Goal: Navigation & Orientation: Find specific page/section

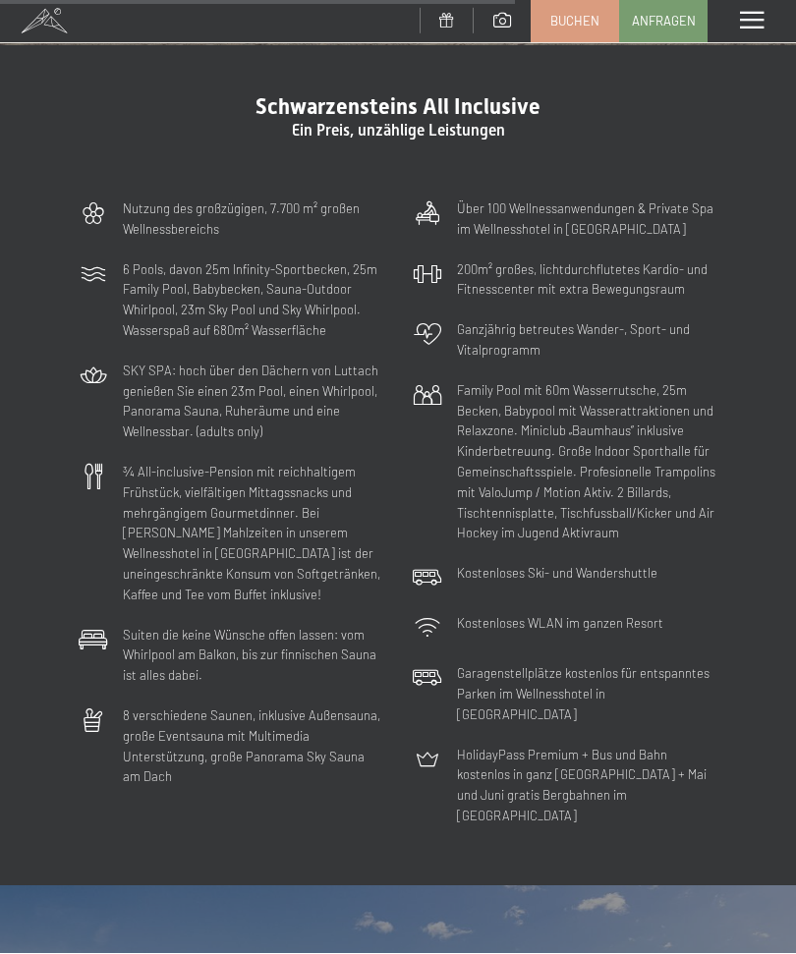
scroll to position [4731, 0]
click at [758, 17] on span at bounding box center [752, 22] width 24 height 18
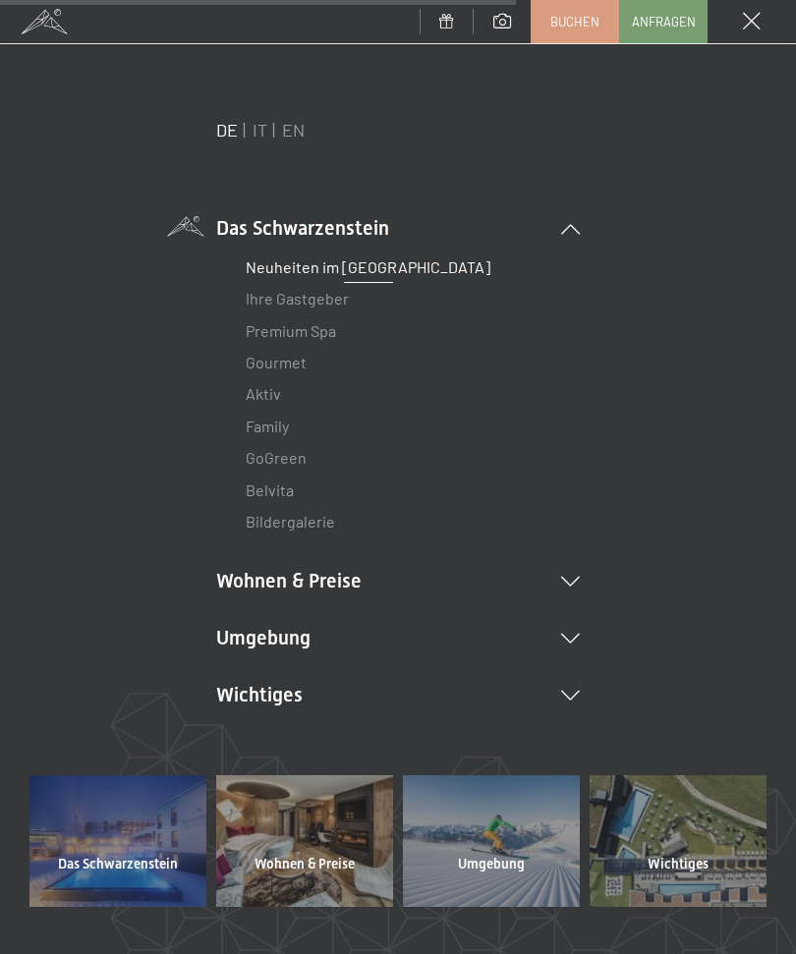
click at [424, 258] on link "Neuheiten im [GEOGRAPHIC_DATA]" at bounding box center [368, 266] width 245 height 19
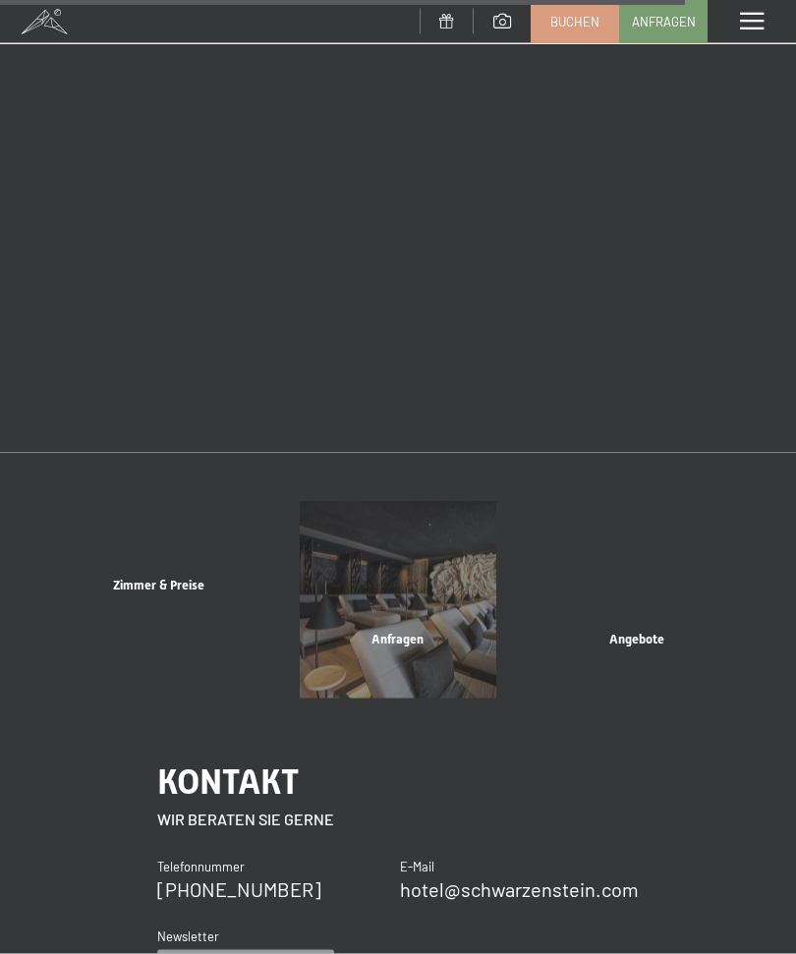
scroll to position [3771, 0]
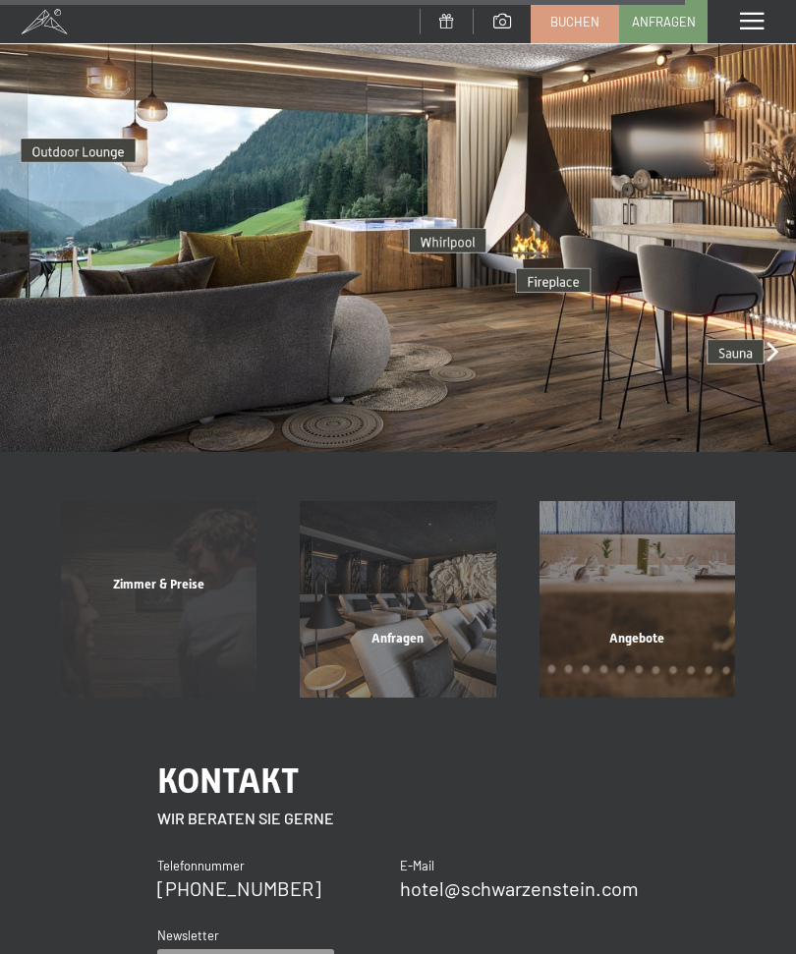
click at [174, 594] on div "Zimmer & Preise" at bounding box center [158, 609] width 239 height 67
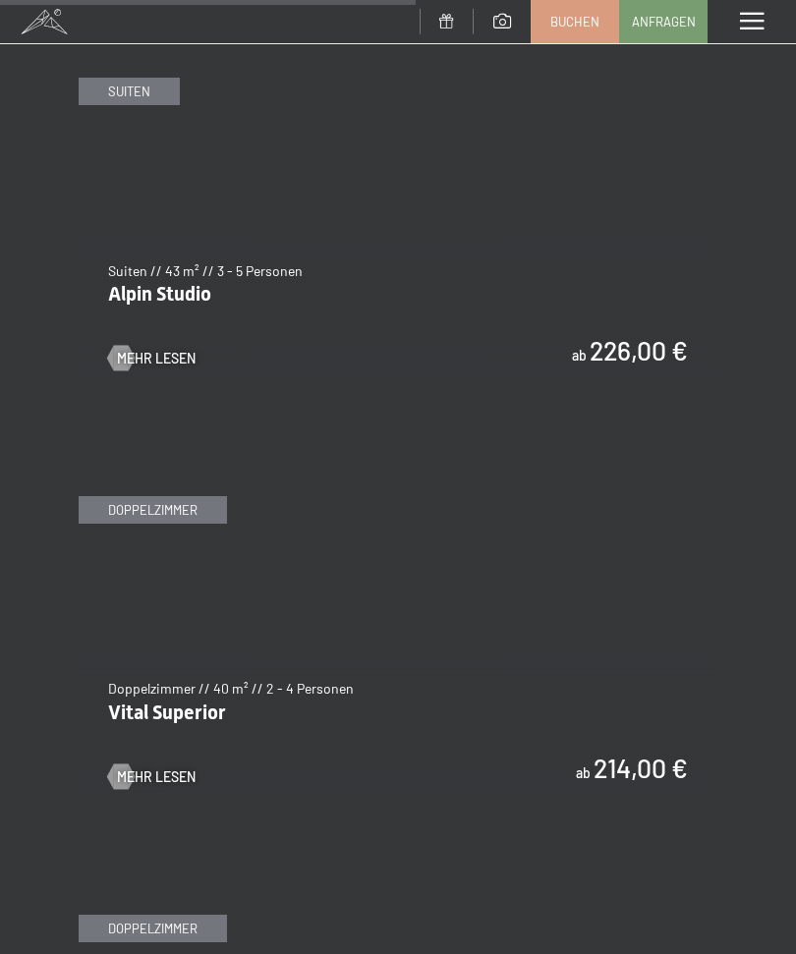
scroll to position [3941, 0]
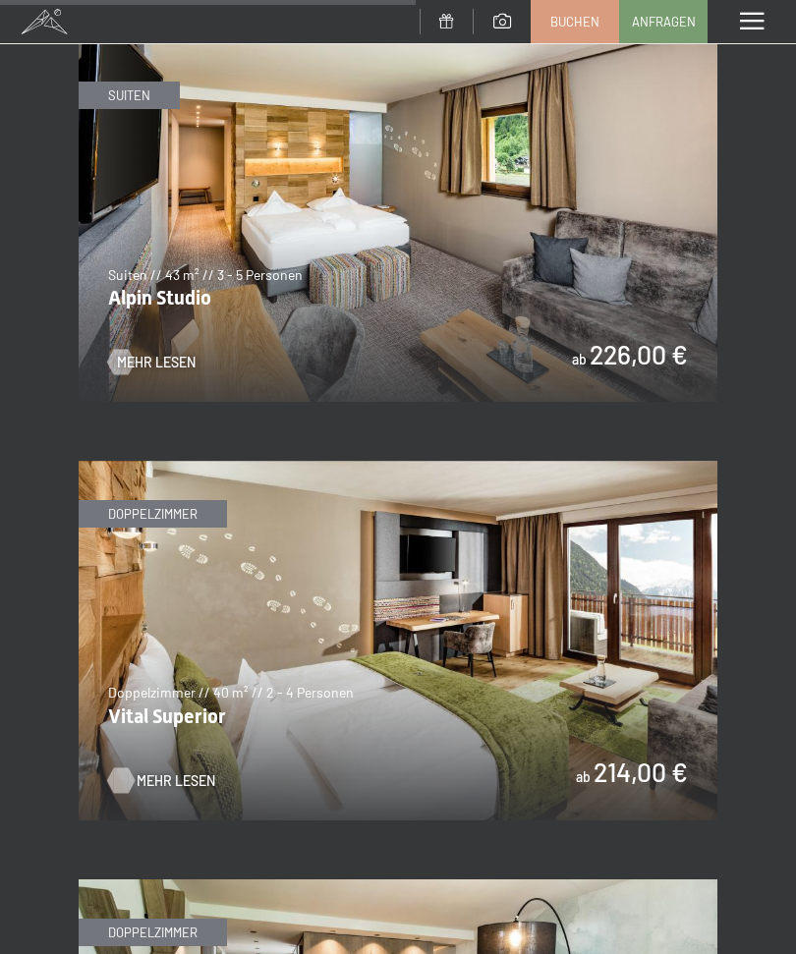
click at [160, 771] on span "Mehr Lesen" at bounding box center [176, 781] width 79 height 20
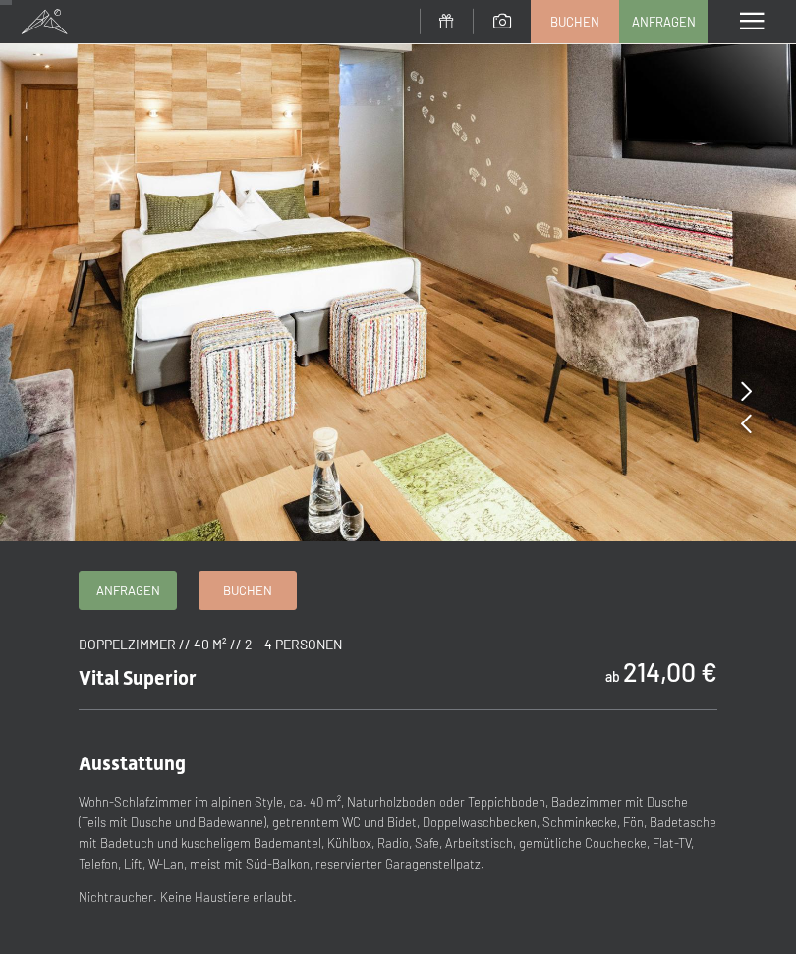
scroll to position [34, 0]
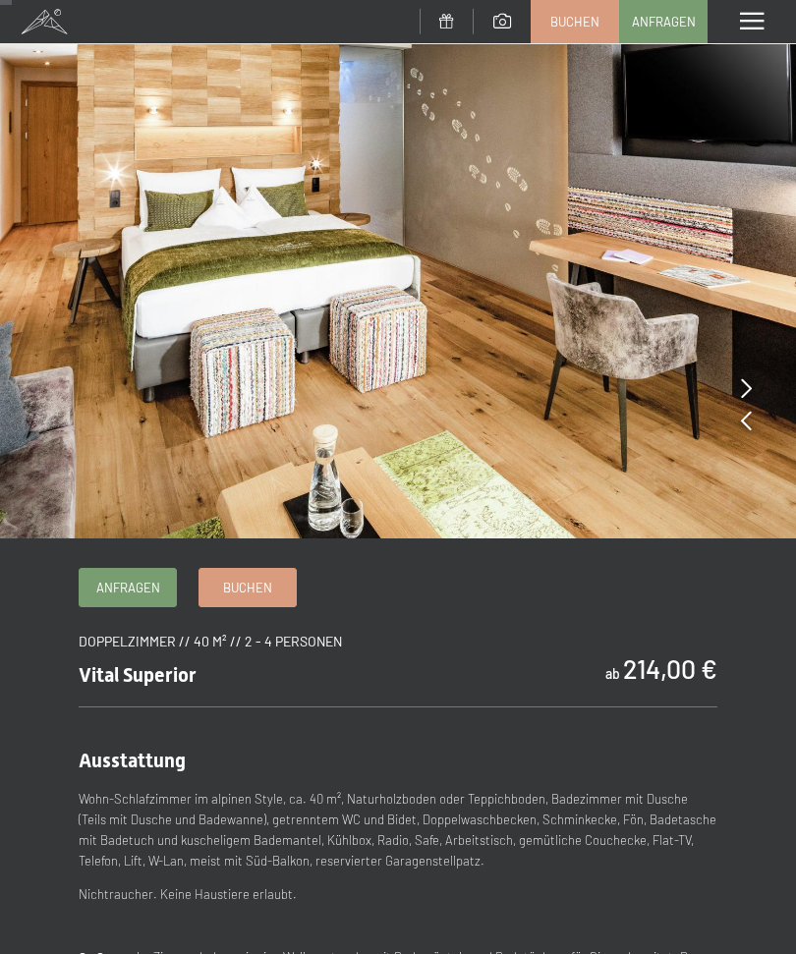
click at [750, 394] on icon at bounding box center [746, 388] width 11 height 20
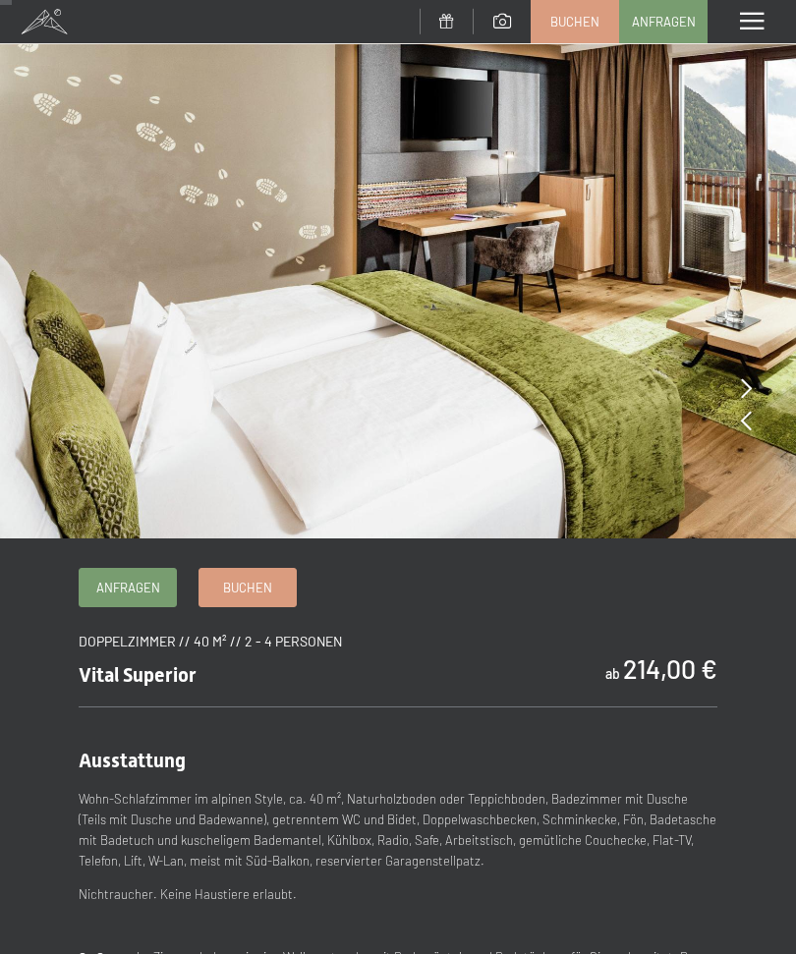
click at [750, 378] on icon at bounding box center [746, 388] width 11 height 20
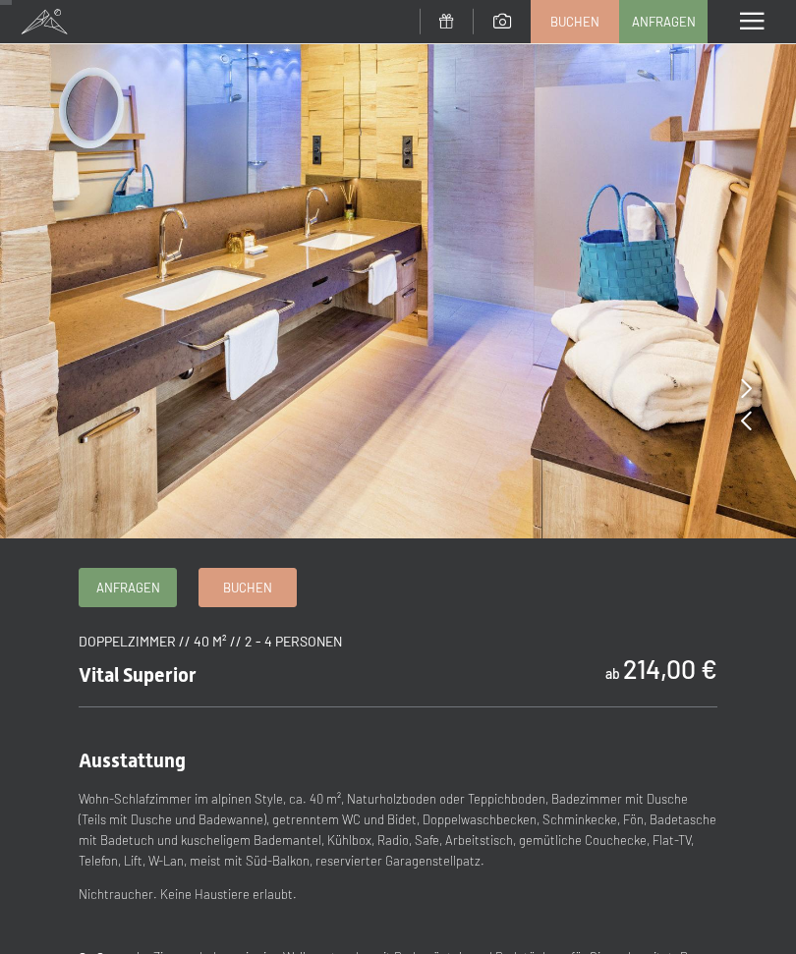
click at [751, 381] on icon at bounding box center [746, 388] width 11 height 20
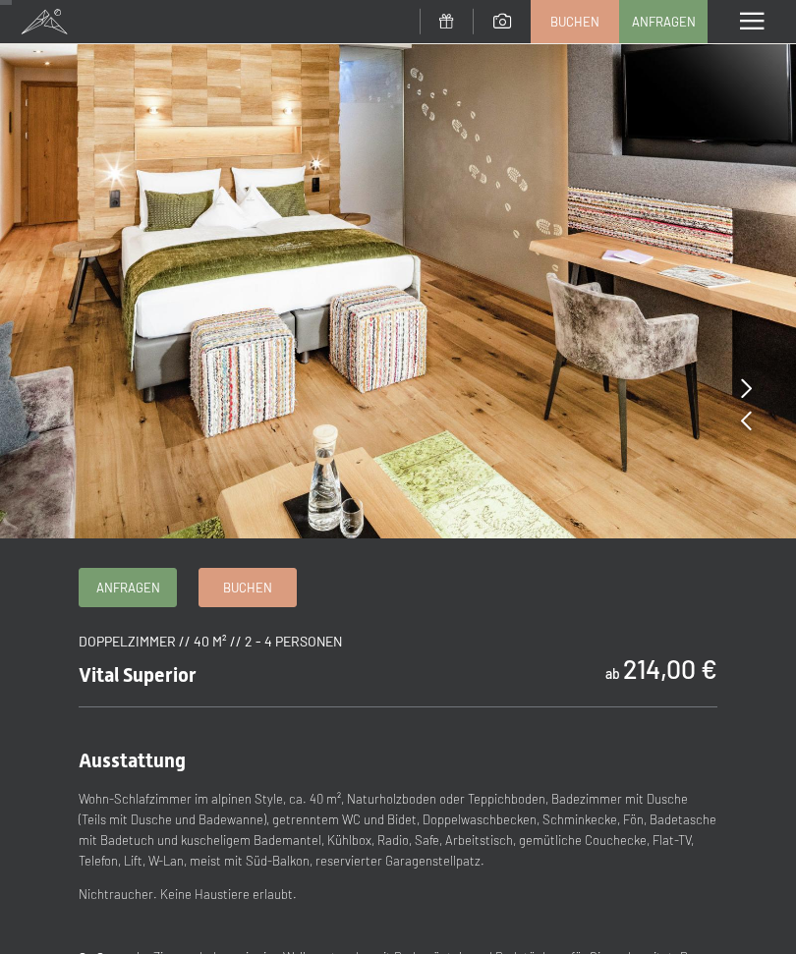
click at [755, 387] on img at bounding box center [398, 252] width 796 height 573
click at [748, 385] on icon at bounding box center [746, 388] width 11 height 20
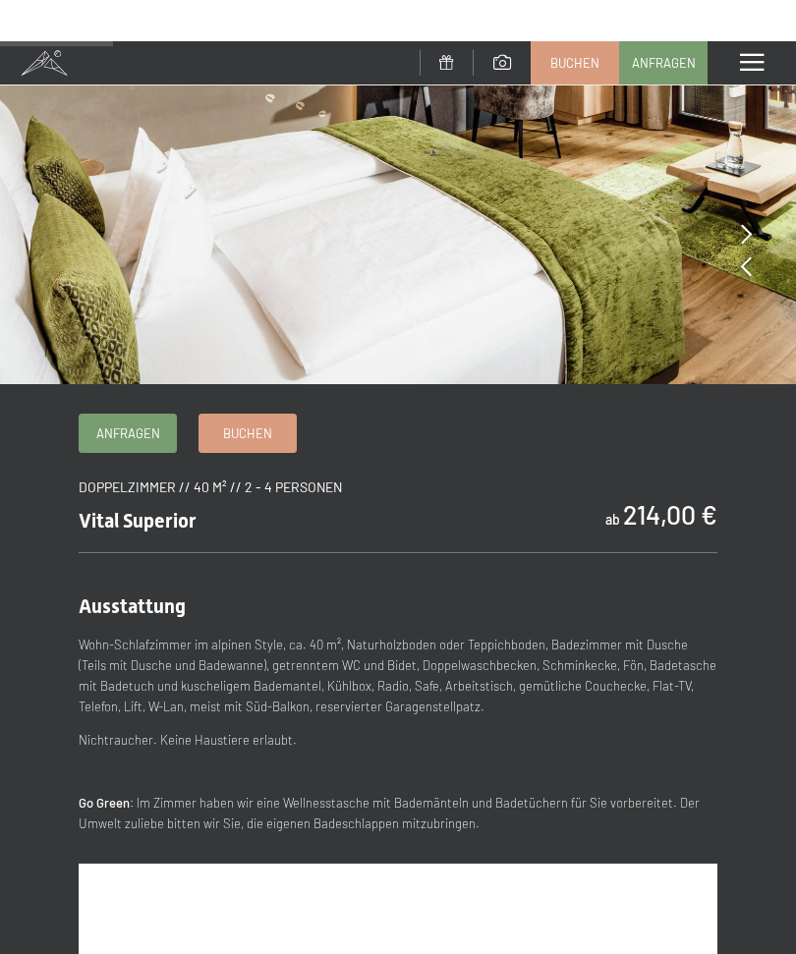
scroll to position [0, 0]
